Goal: Task Accomplishment & Management: Manage account settings

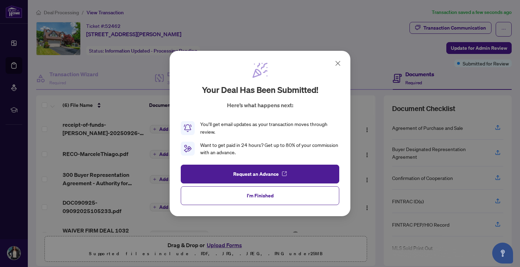
click at [227, 202] on button "I'm Finished" at bounding box center [260, 195] width 158 height 19
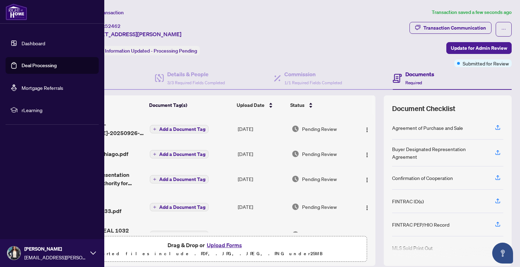
click at [22, 45] on link "Dashboard" at bounding box center [34, 43] width 24 height 6
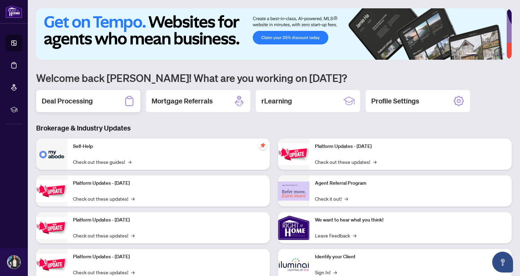
click at [62, 105] on h2 "Deal Processing" at bounding box center [67, 101] width 51 height 10
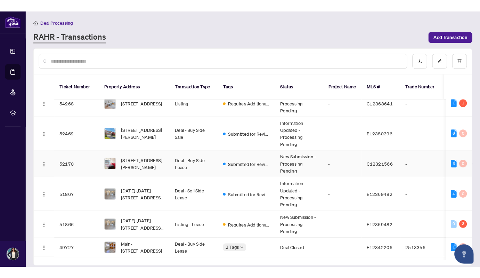
scroll to position [133, 0]
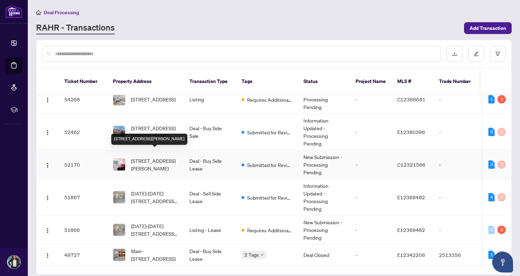
click at [157, 158] on span "[STREET_ADDRESS][PERSON_NAME]" at bounding box center [154, 164] width 47 height 15
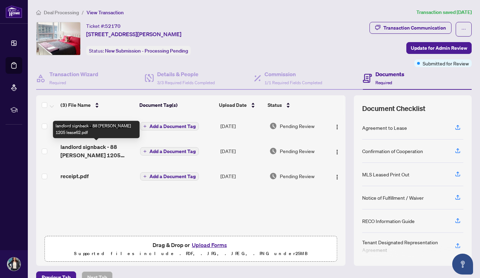
click at [87, 146] on span "landlord signback - 88 [PERSON_NAME] 1205 lease62.pdf" at bounding box center [97, 150] width 74 height 17
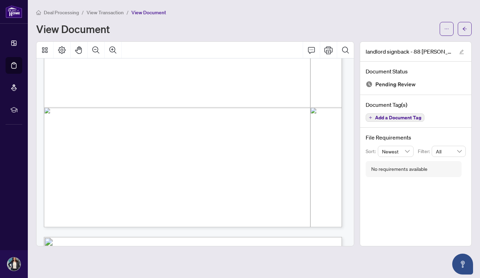
scroll to position [1833, 0]
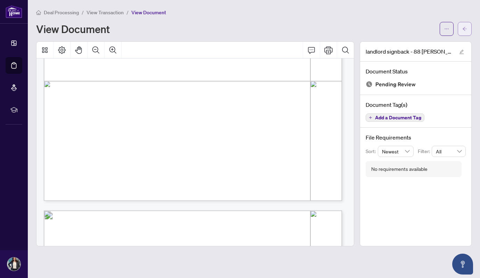
click at [466, 27] on icon "arrow-left" at bounding box center [464, 28] width 5 height 5
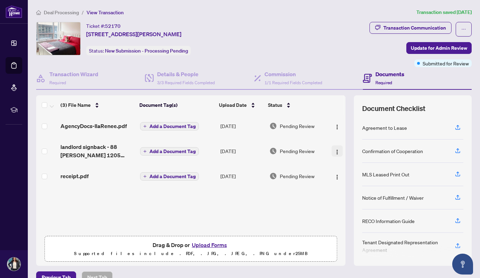
click at [334, 150] on img "button" at bounding box center [337, 152] width 6 height 6
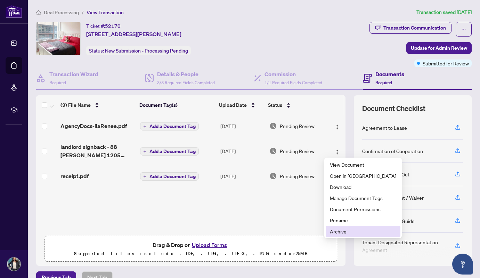
click at [335, 234] on span "Archive" at bounding box center [363, 231] width 66 height 8
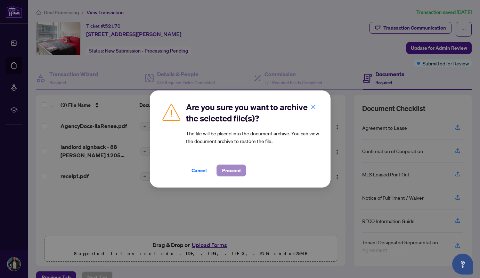
click at [227, 169] on span "Proceed" at bounding box center [231, 170] width 18 height 11
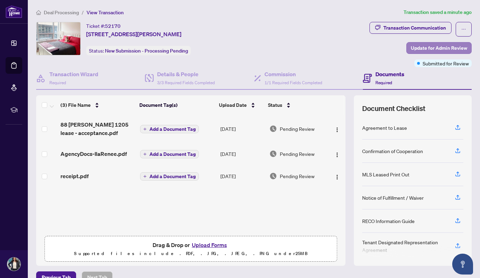
click at [419, 47] on span "Update for Admin Review" at bounding box center [439, 47] width 56 height 11
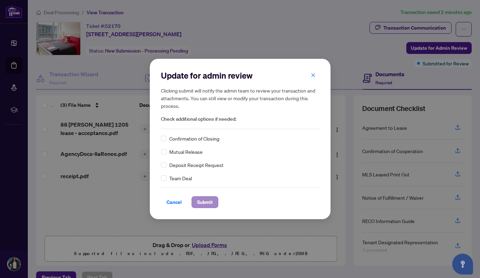
click at [211, 200] on span "Submit" at bounding box center [205, 201] width 16 height 11
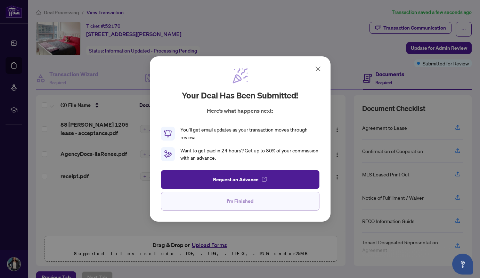
click at [211, 200] on button "I'm Finished" at bounding box center [240, 201] width 158 height 19
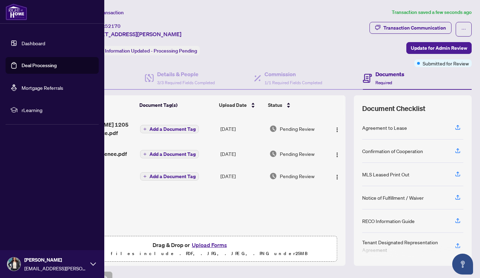
click at [22, 43] on link "Dashboard" at bounding box center [34, 43] width 24 height 6
